Goal: Navigation & Orientation: Go to known website

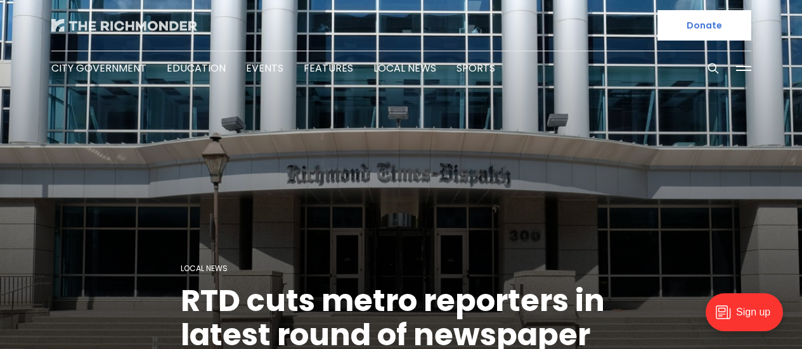
click at [94, 29] on img at bounding box center [124, 25] width 146 height 13
